Goal: Find specific page/section: Find specific page/section

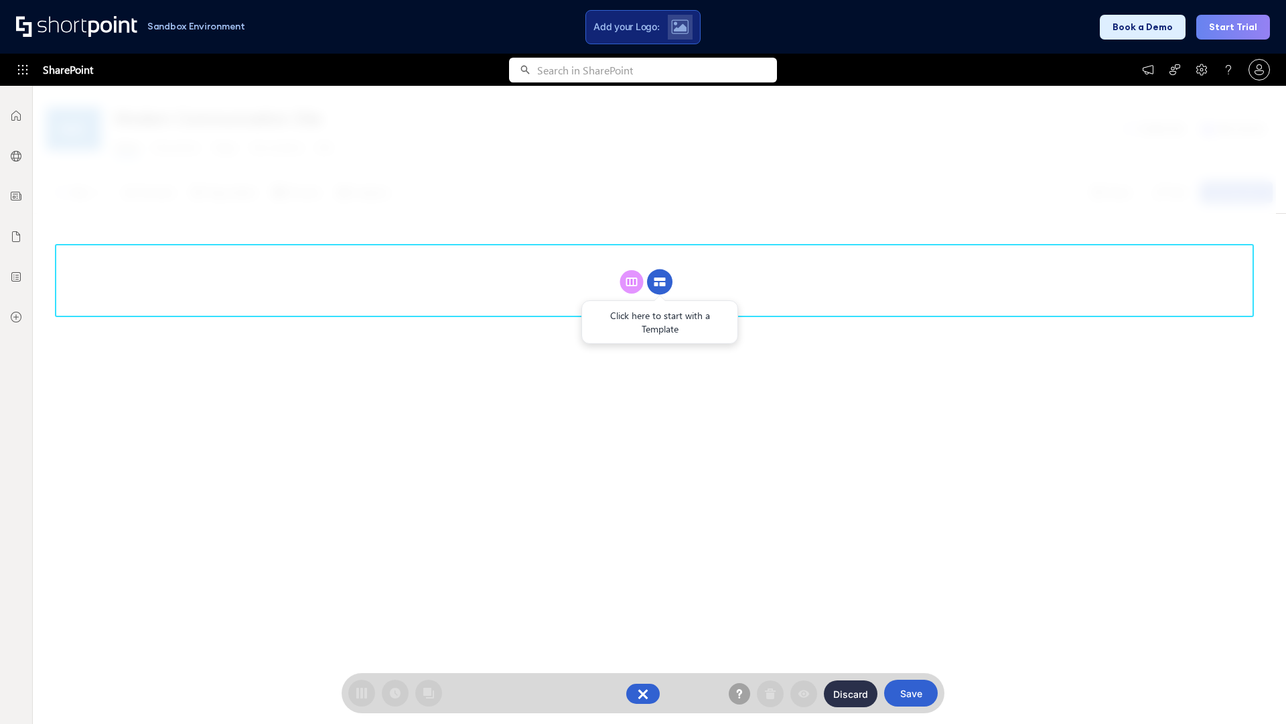
click at [660, 281] on circle at bounding box center [659, 281] width 25 height 25
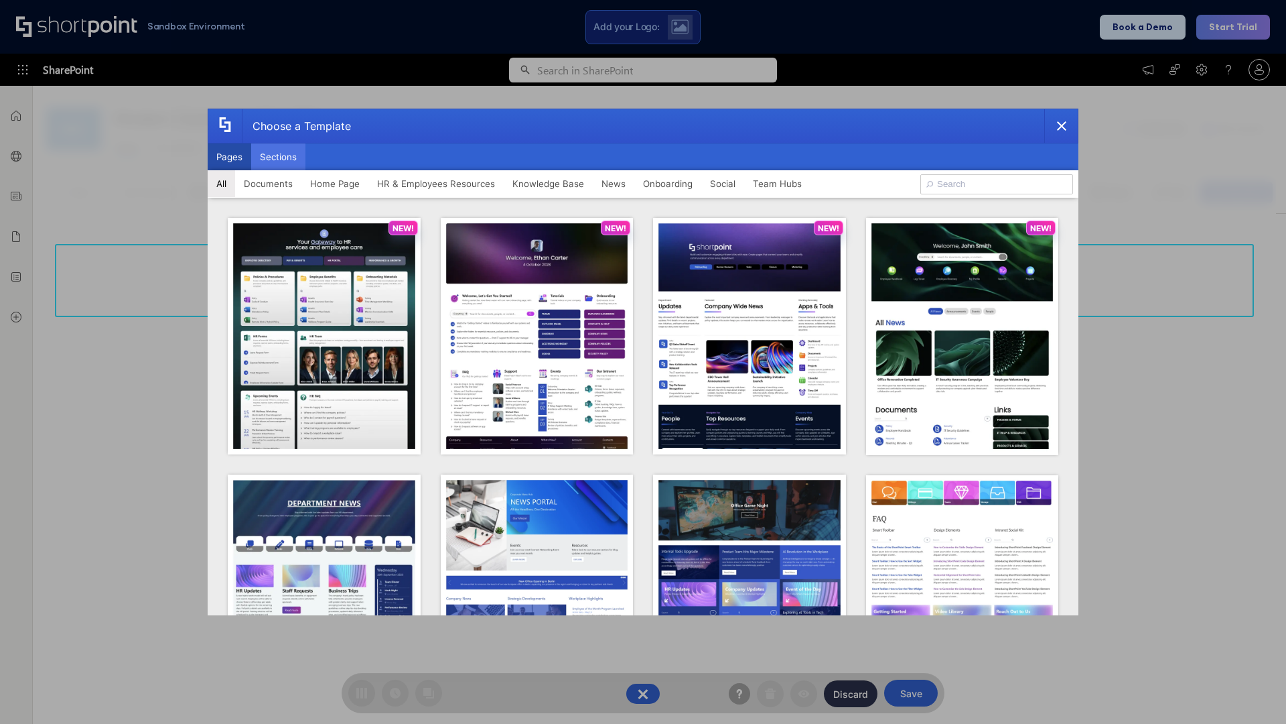
click at [278, 157] on button "Sections" at bounding box center [278, 156] width 54 height 27
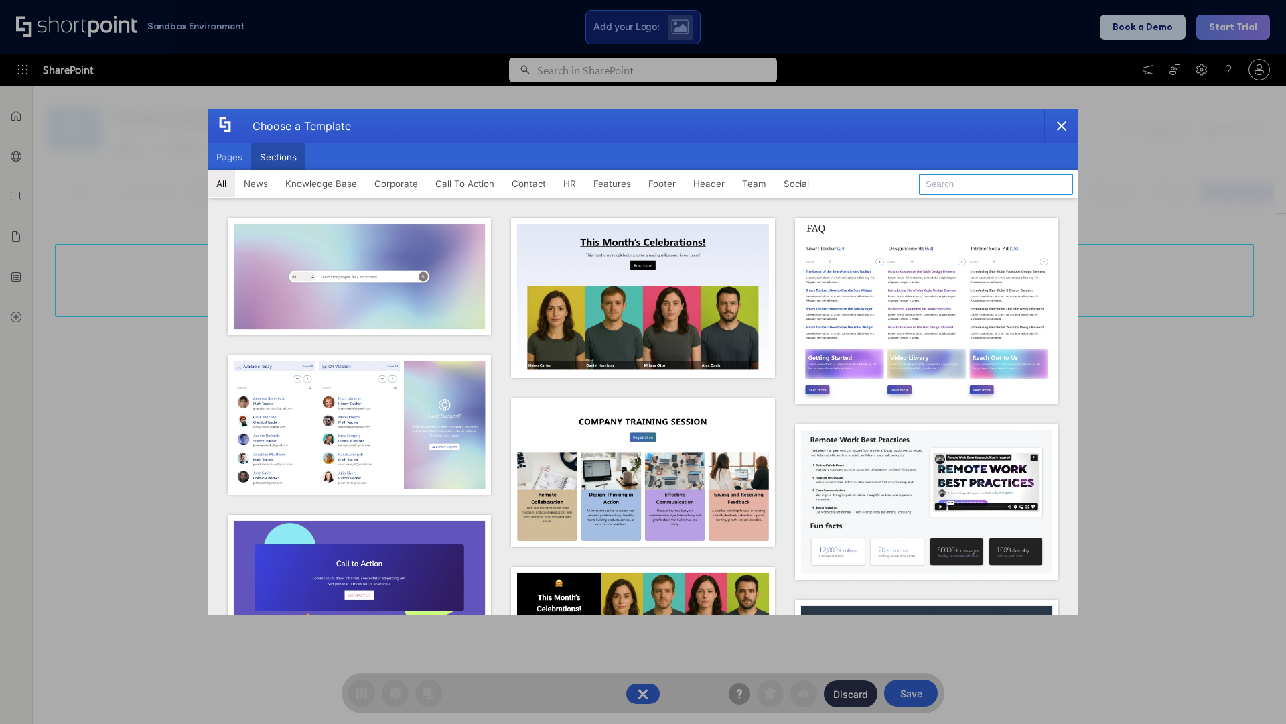
type input "Header 4"
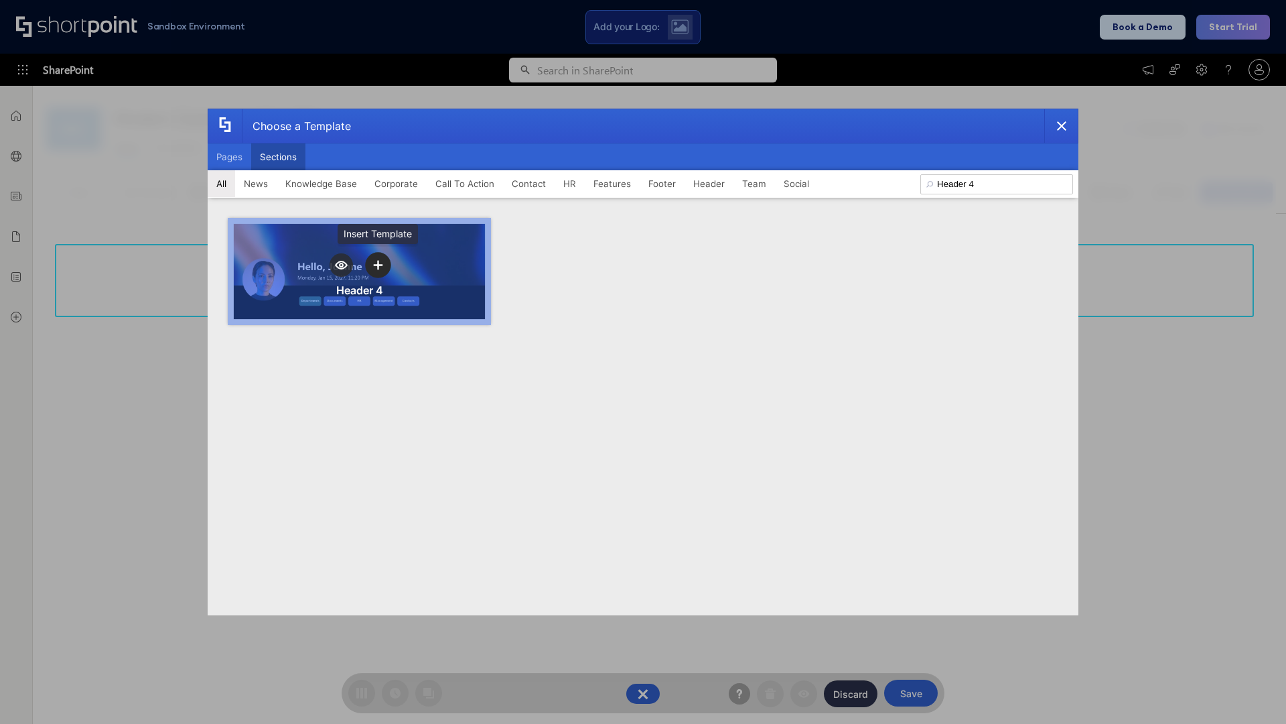
click at [378, 265] on icon "template selector" at bounding box center [377, 264] width 9 height 9
